Goal: Obtain resource: Obtain resource

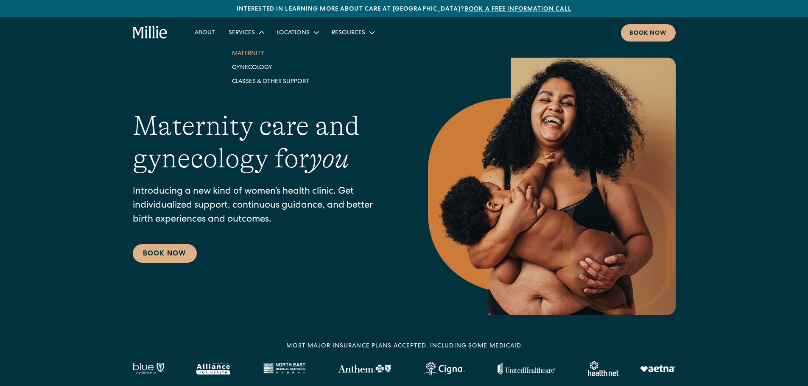
click at [246, 47] on link "Maternity" at bounding box center [270, 53] width 91 height 14
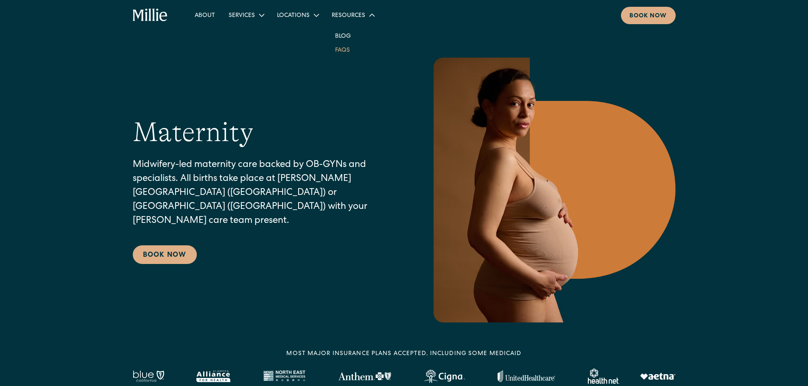
click at [343, 50] on link "FAQs" at bounding box center [342, 50] width 28 height 14
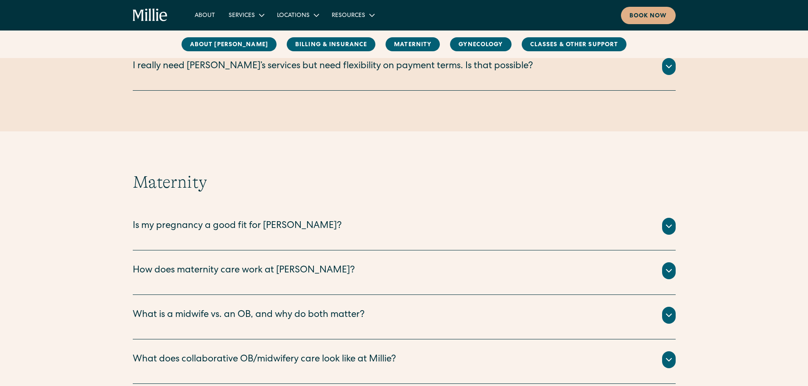
scroll to position [679, 0]
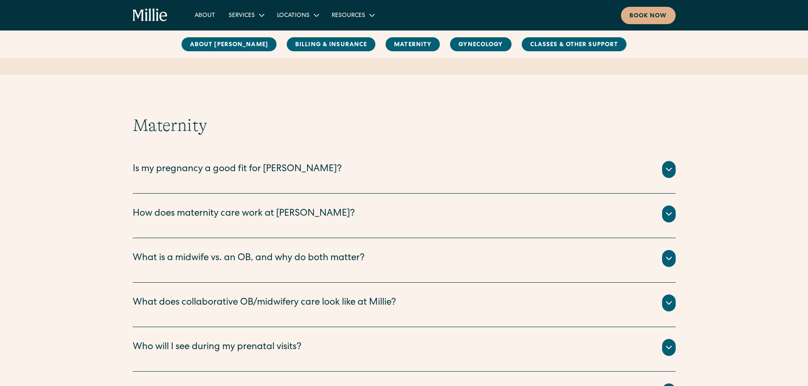
click at [260, 216] on div "How does maternity care work at Millie?" at bounding box center [244, 214] width 222 height 14
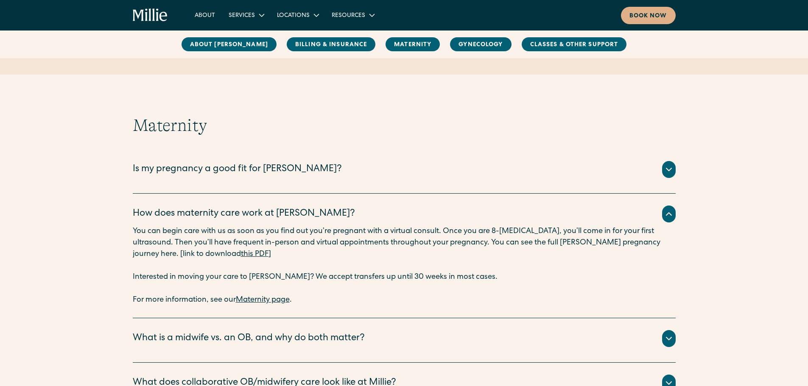
click at [241, 255] on link "this PDF" at bounding box center [255, 255] width 28 height 8
